Goal: Information Seeking & Learning: Learn about a topic

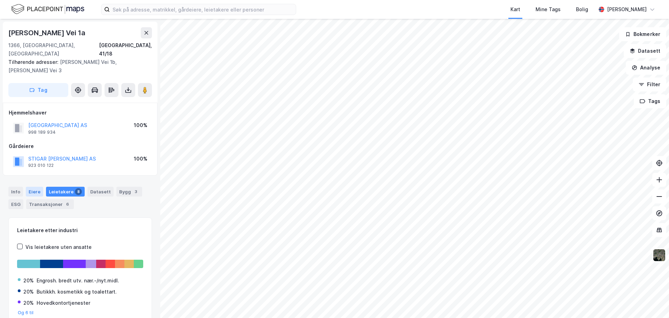
click at [33, 187] on div "Eiere" at bounding box center [34, 192] width 17 height 10
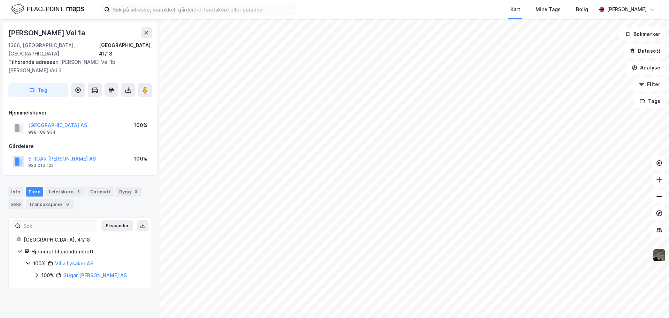
click at [26, 260] on icon at bounding box center [28, 263] width 6 height 6
click at [36, 272] on icon at bounding box center [37, 275] width 6 height 6
